Goal: Task Accomplishment & Management: Manage account settings

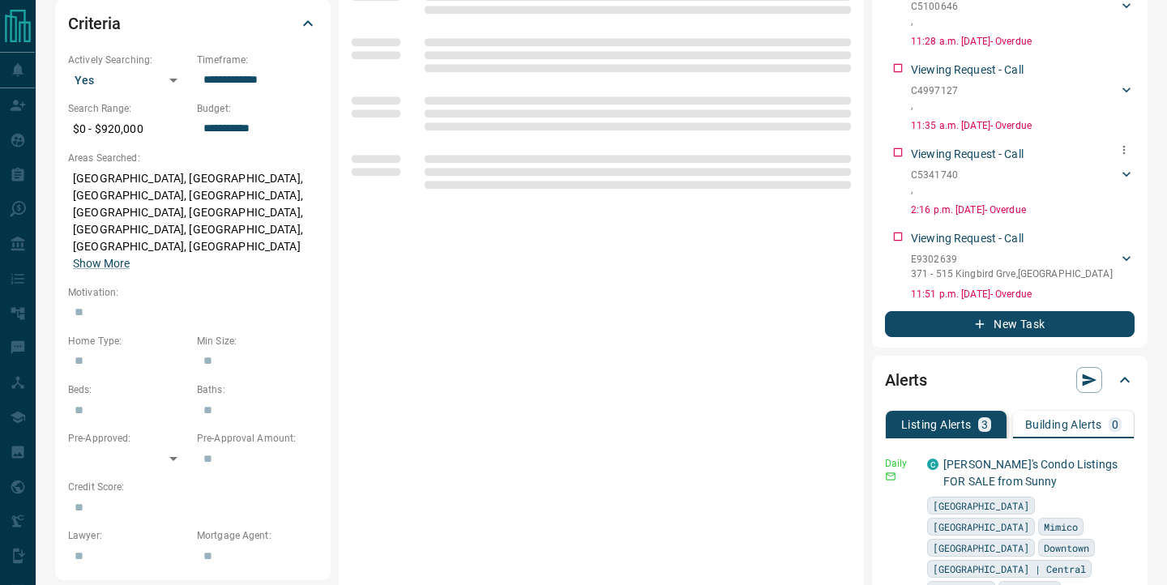
scroll to position [558, 0]
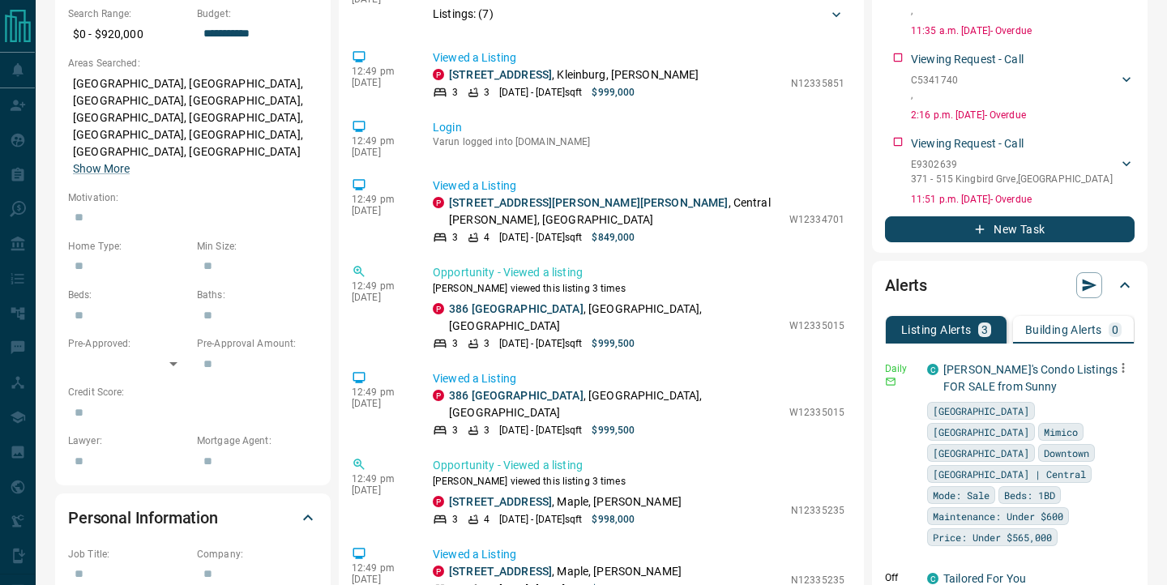
click at [1120, 368] on icon "button" at bounding box center [1123, 368] width 15 height 15
click at [1100, 455] on li "Delete" at bounding box center [1097, 451] width 71 height 26
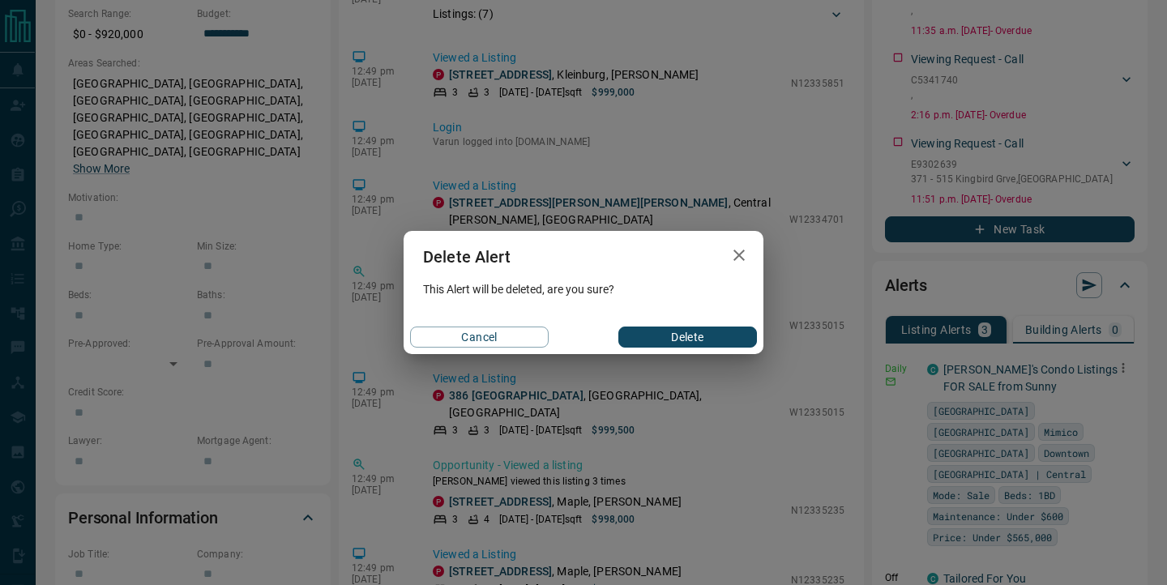
click at [723, 339] on button "Delete" at bounding box center [687, 337] width 139 height 21
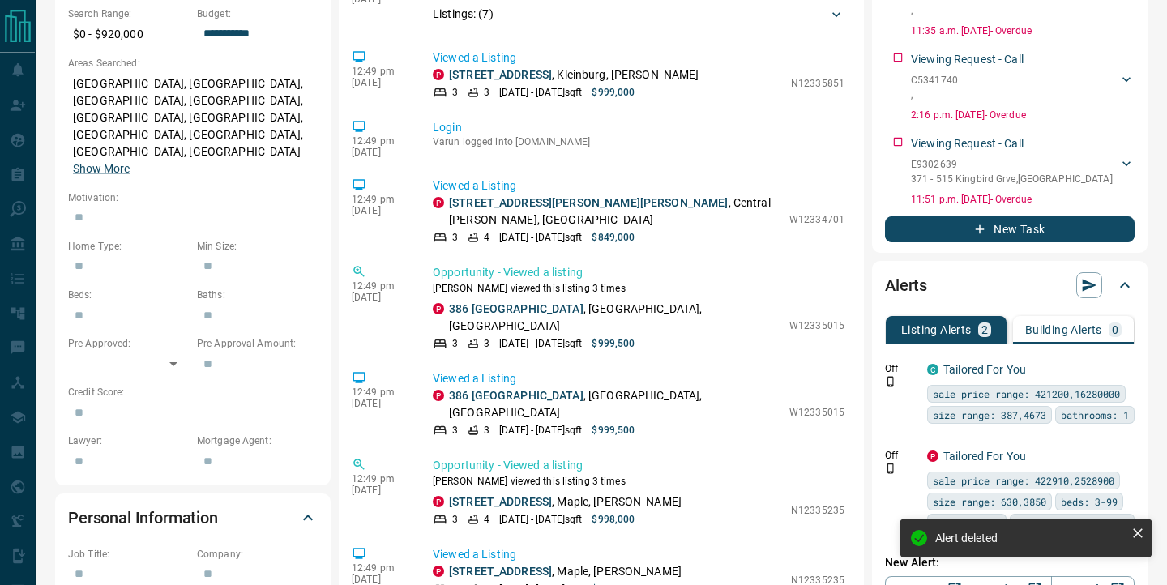
scroll to position [558, 0]
click at [1128, 357] on div at bounding box center [1123, 368] width 23 height 23
click at [1123, 370] on icon "button" at bounding box center [1123, 368] width 15 height 15
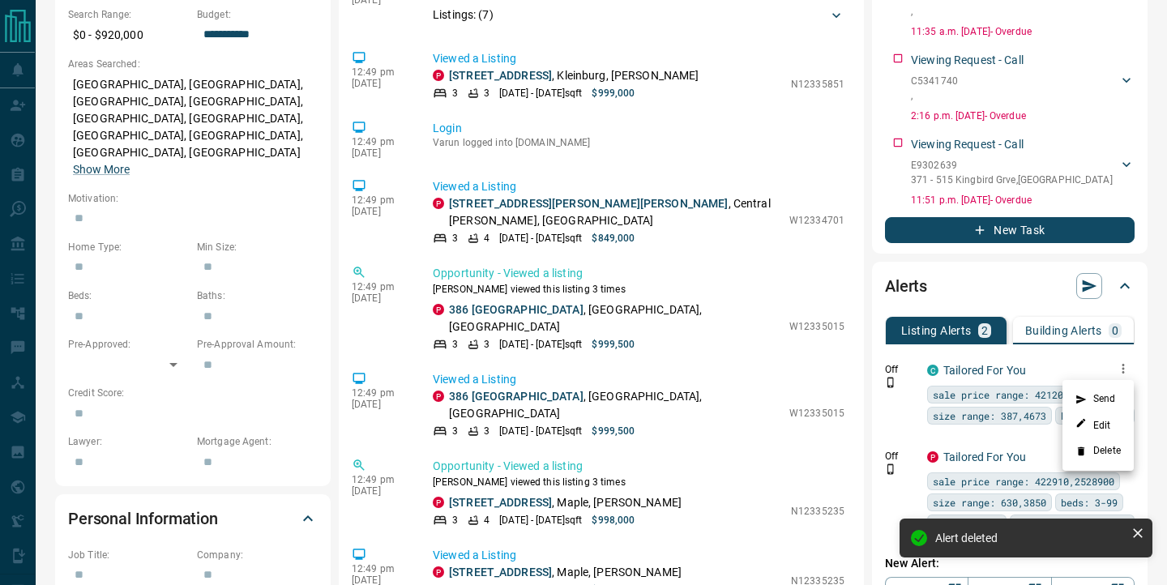
click at [1101, 461] on li "Delete" at bounding box center [1097, 451] width 71 height 26
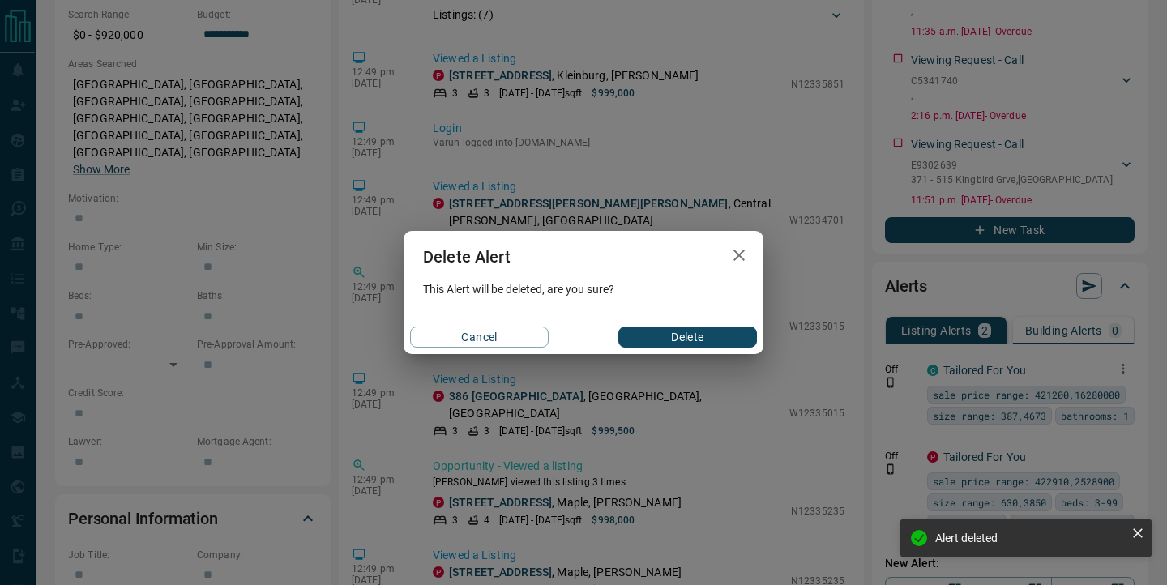
click at [680, 330] on button "Delete" at bounding box center [687, 337] width 139 height 21
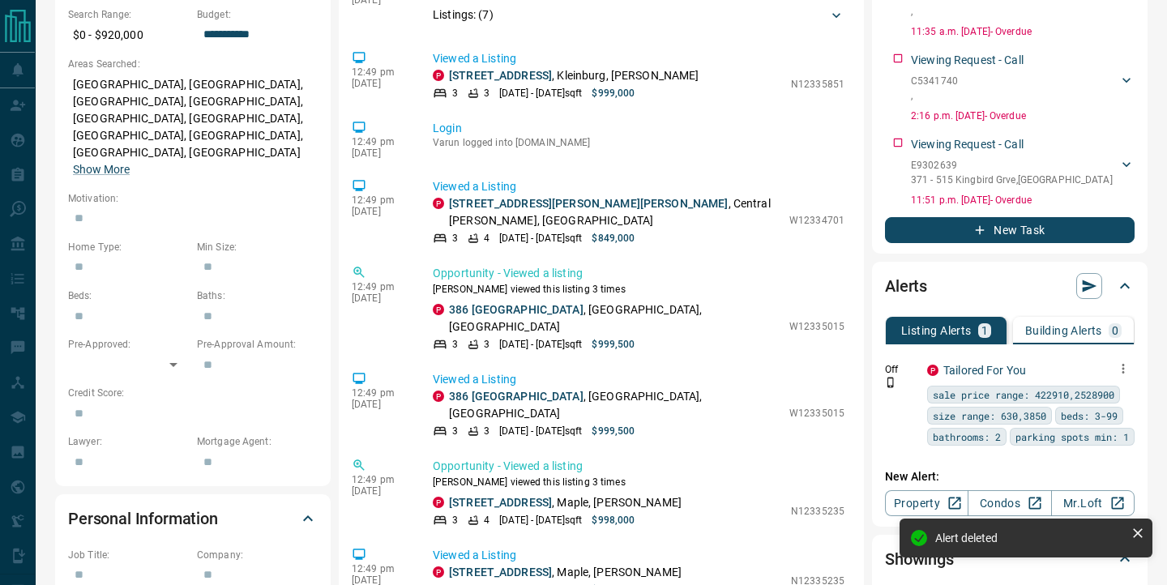
click at [1119, 362] on icon "button" at bounding box center [1123, 368] width 15 height 15
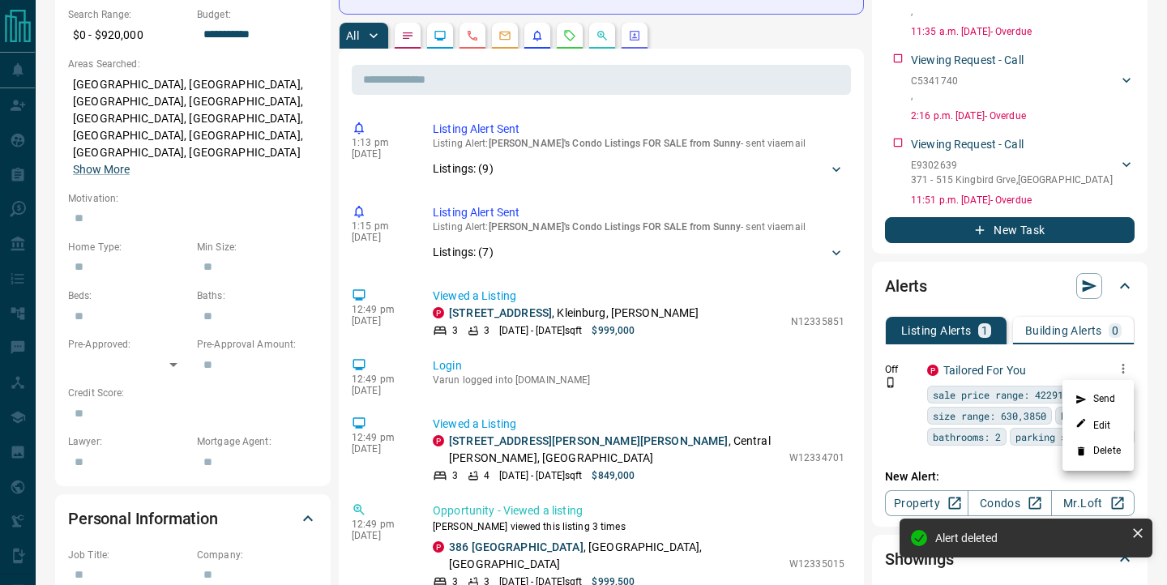
click at [1109, 442] on li "Delete" at bounding box center [1097, 451] width 71 height 26
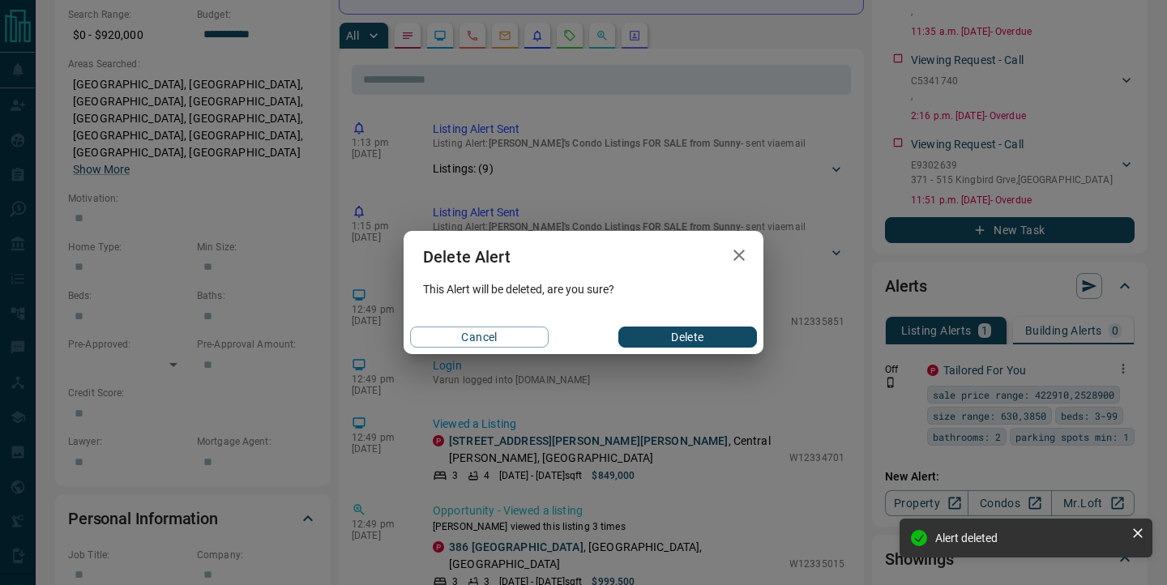
click at [670, 338] on button "Delete" at bounding box center [687, 337] width 139 height 21
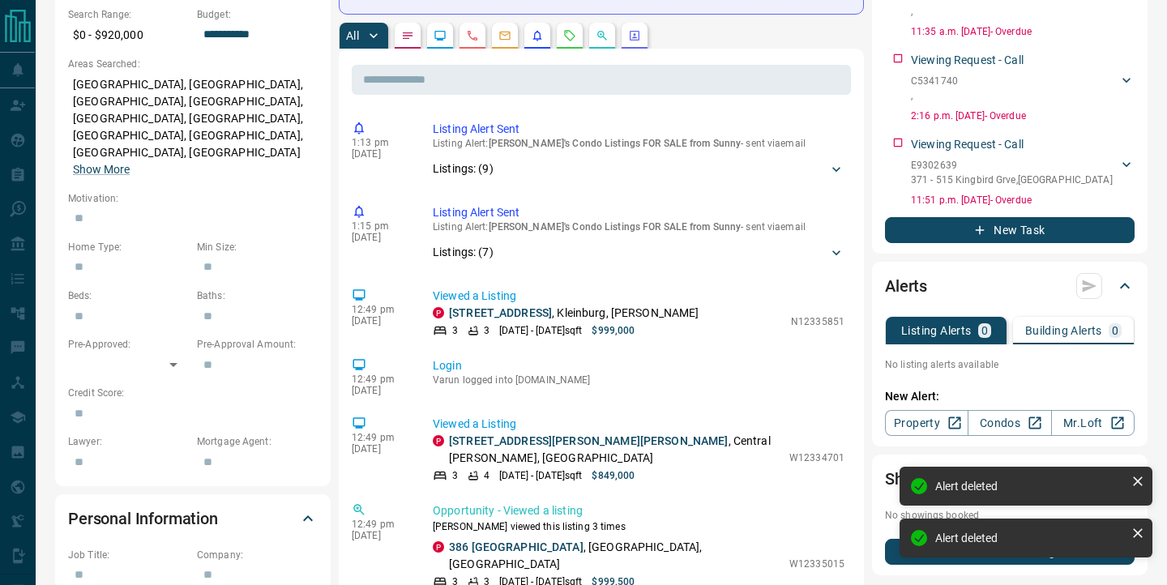
scroll to position [569, 0]
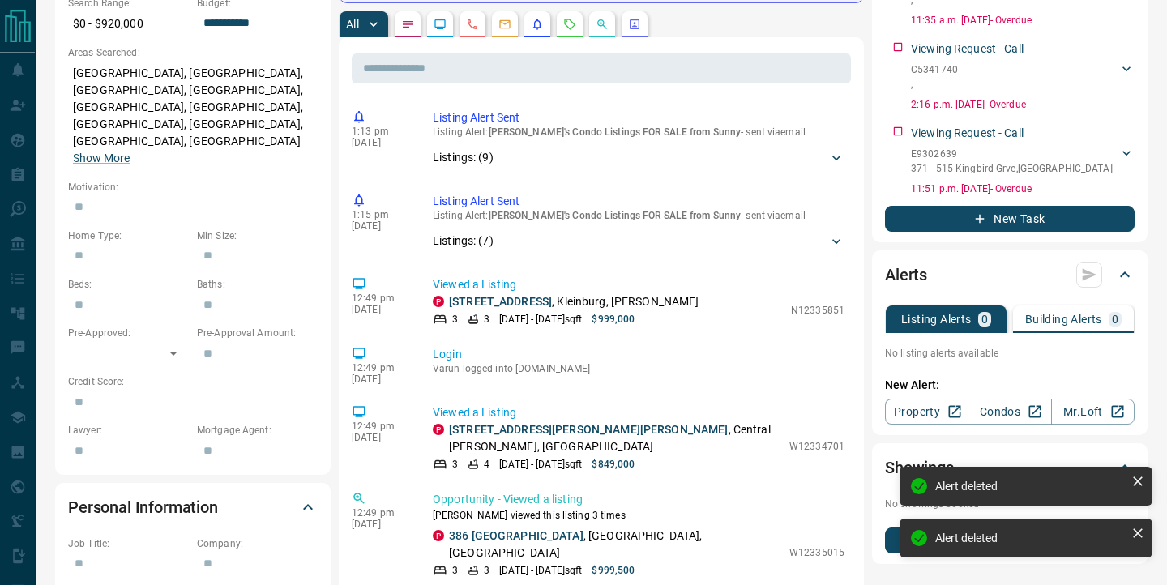
click at [1126, 373] on div "New Alert: Property Condos Mr.Loft" at bounding box center [1010, 396] width 250 height 58
click at [925, 410] on link "Property" at bounding box center [926, 412] width 83 height 26
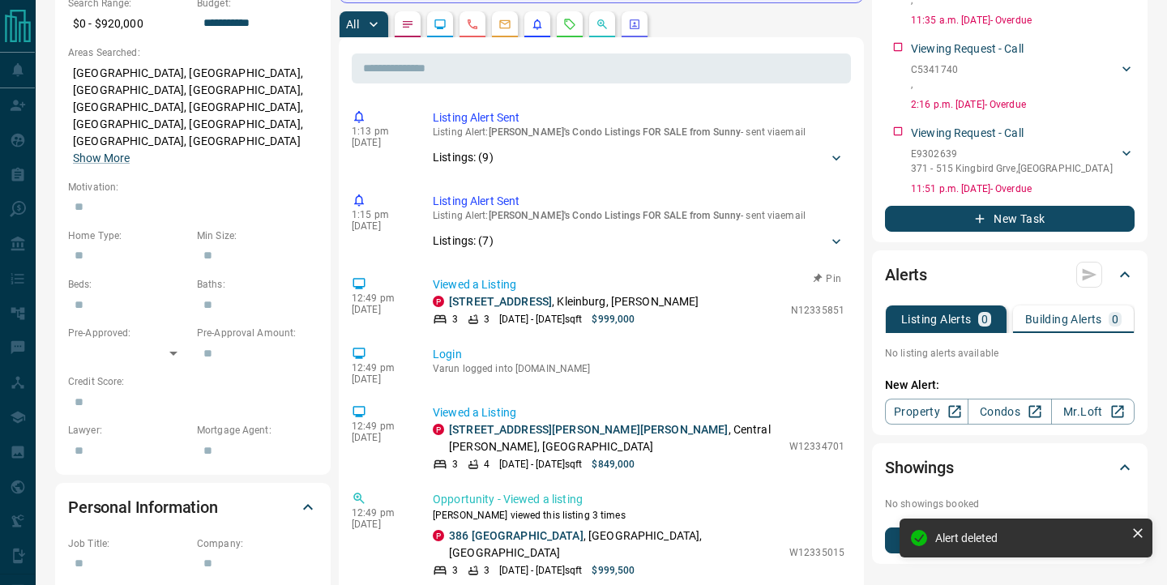
scroll to position [0, 0]
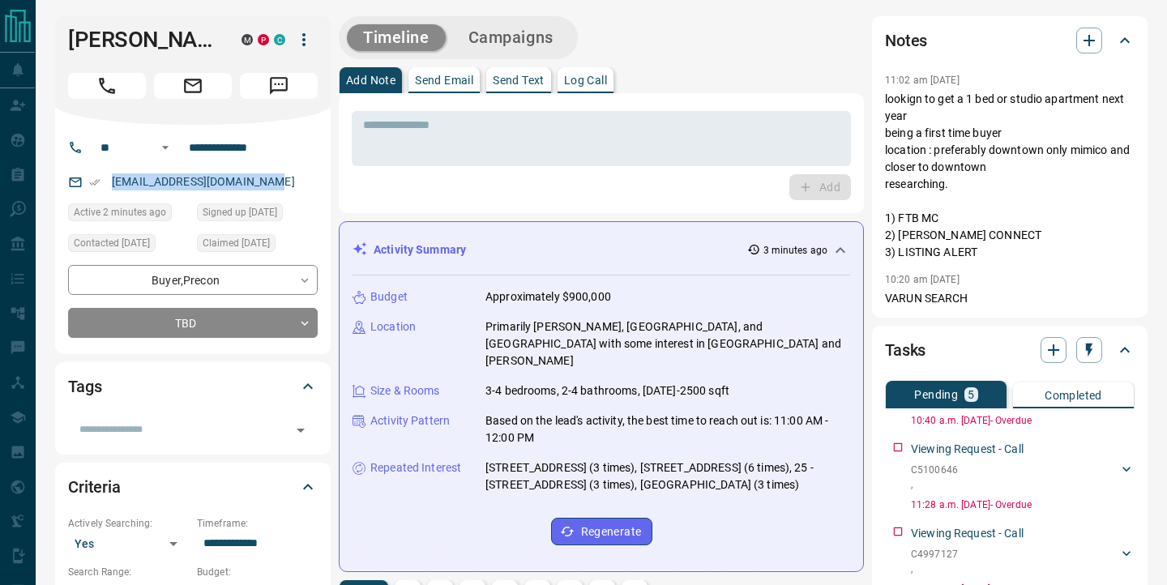
drag, startPoint x: 295, startPoint y: 182, endPoint x: 111, endPoint y: 186, distance: 184.0
click at [111, 186] on div "[EMAIL_ADDRESS][DOMAIN_NAME]" at bounding box center [193, 182] width 250 height 27
copy link "[EMAIL_ADDRESS][DOMAIN_NAME]"
